Goal: Find contact information: Find contact information

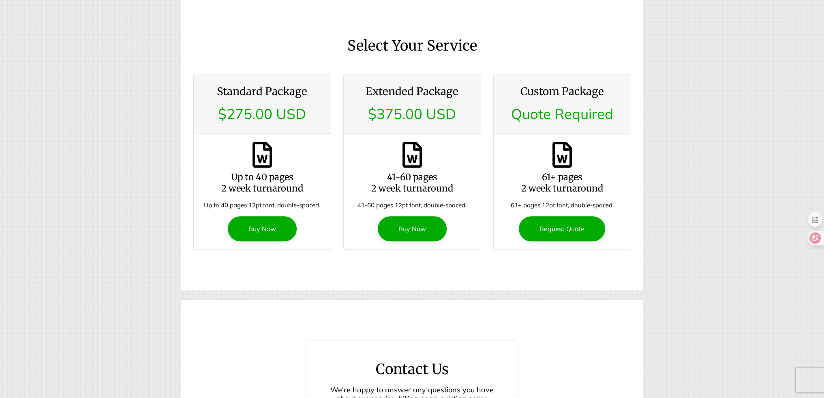
scroll to position [852, 0]
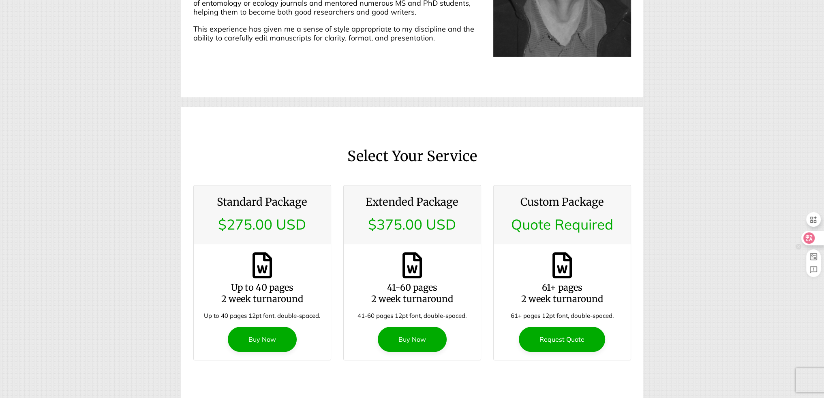
click at [808, 243] on icon at bounding box center [808, 238] width 11 height 11
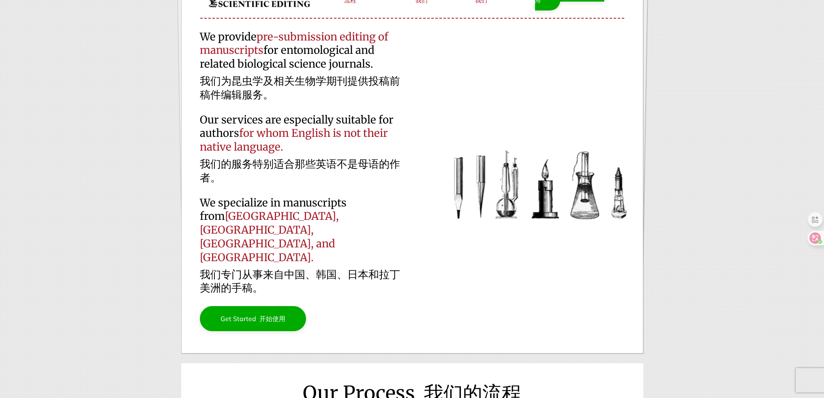
scroll to position [0, 0]
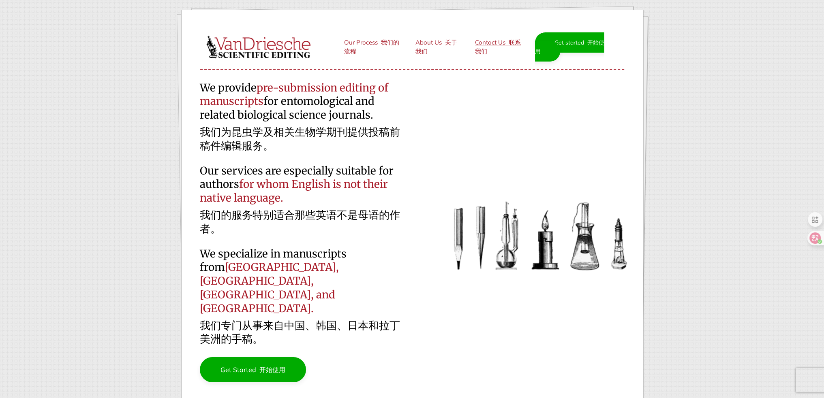
click at [500, 45] on link "Contact Us 联系我们" at bounding box center [500, 47] width 57 height 25
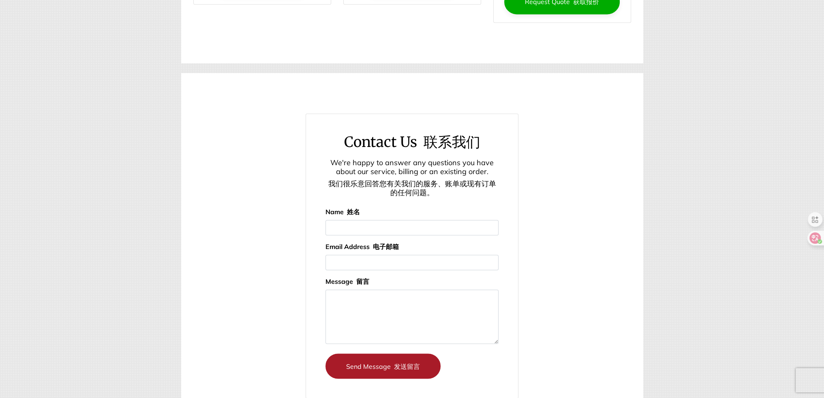
scroll to position [1715, 0]
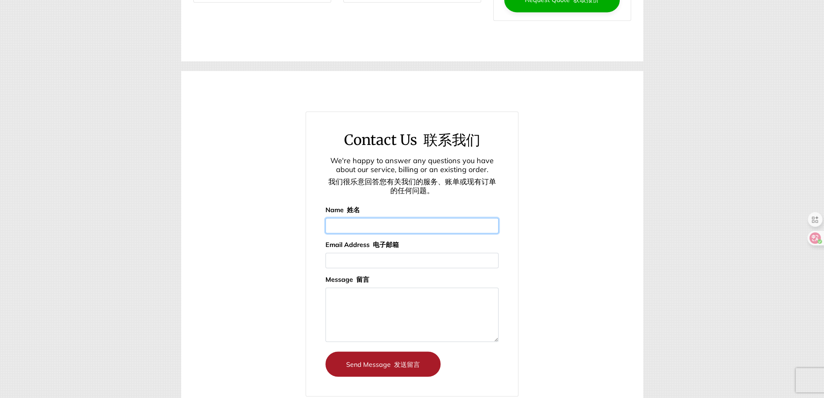
click at [379, 218] on input "Name 姓名" at bounding box center [411, 225] width 173 height 15
click at [382, 218] on input "Name 姓名" at bounding box center [411, 225] width 173 height 15
click at [364, 253] on input "Email Address 电子邮箱" at bounding box center [411, 260] width 173 height 15
type input "[EMAIL_ADDRESS][DOMAIN_NAME]"
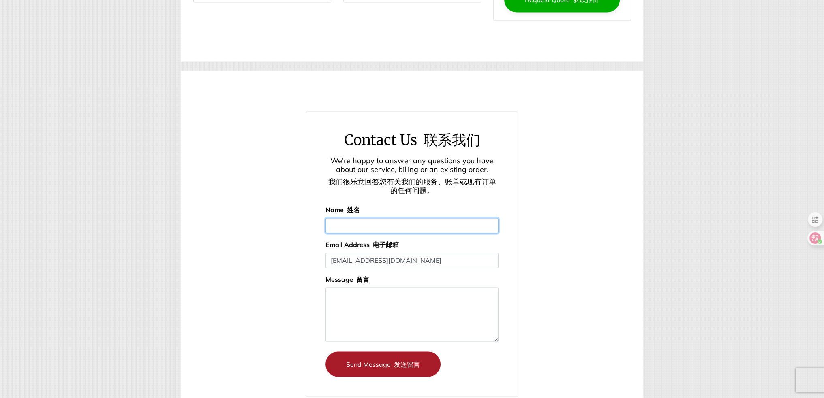
click at [373, 218] on input "Name 姓名" at bounding box center [411, 225] width 173 height 15
type input "z"
